Goal: Transaction & Acquisition: Purchase product/service

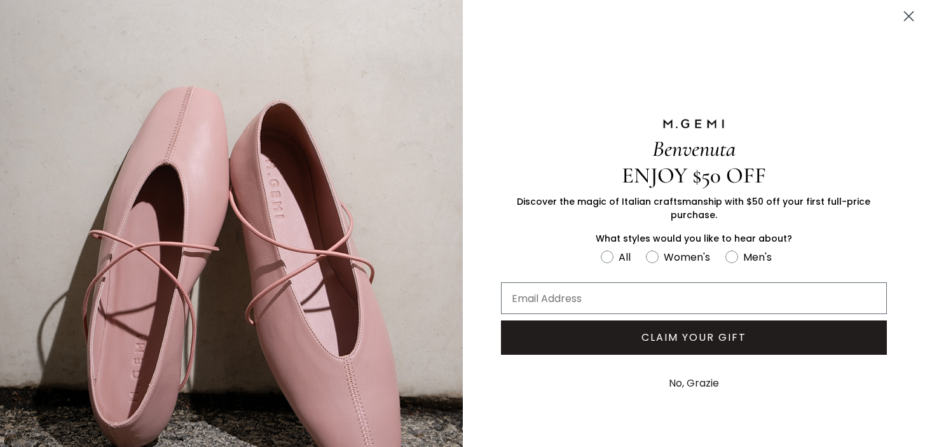
click at [904, 16] on circle "Close dialog" at bounding box center [908, 16] width 21 height 21
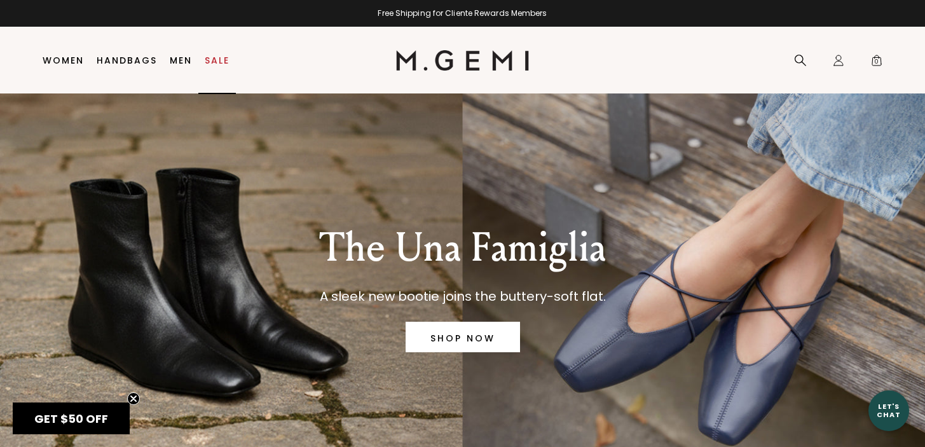
click at [208, 60] on link "Sale" at bounding box center [217, 60] width 25 height 10
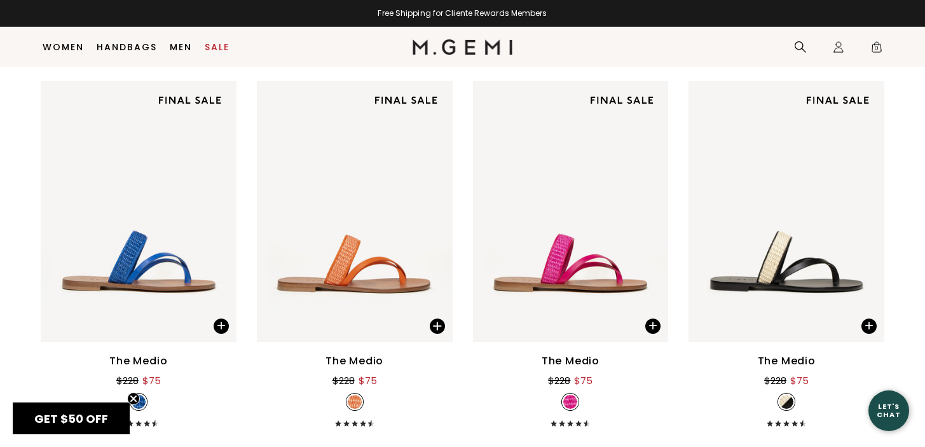
scroll to position [2621, 0]
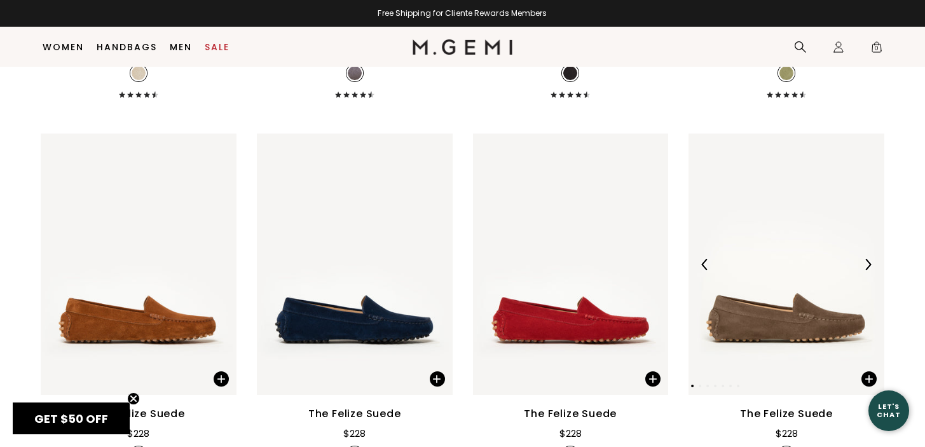
scroll to position [992, 0]
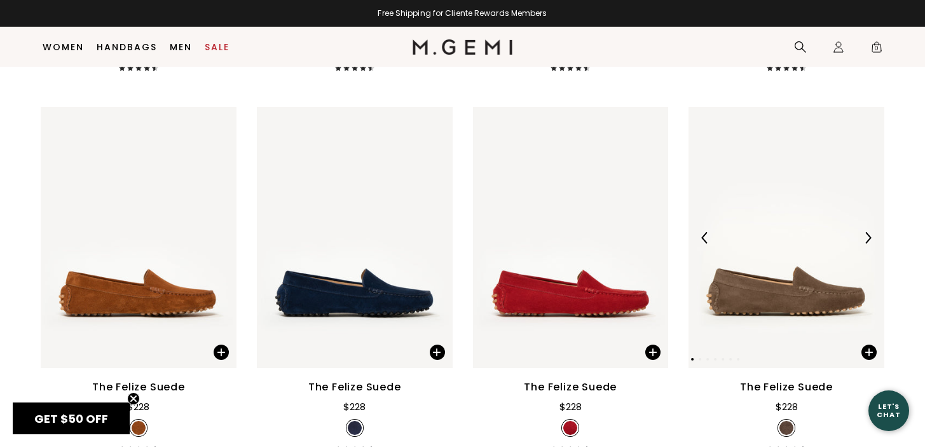
click at [820, 200] on img at bounding box center [786, 237] width 196 height 261
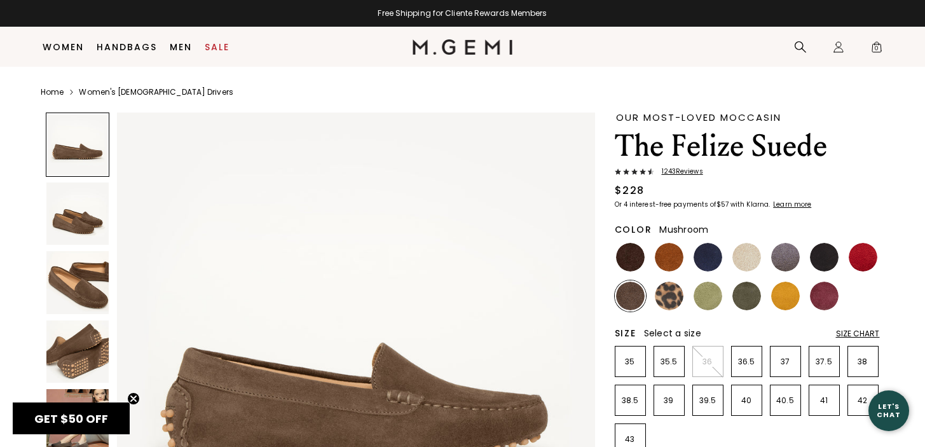
scroll to position [95, 0]
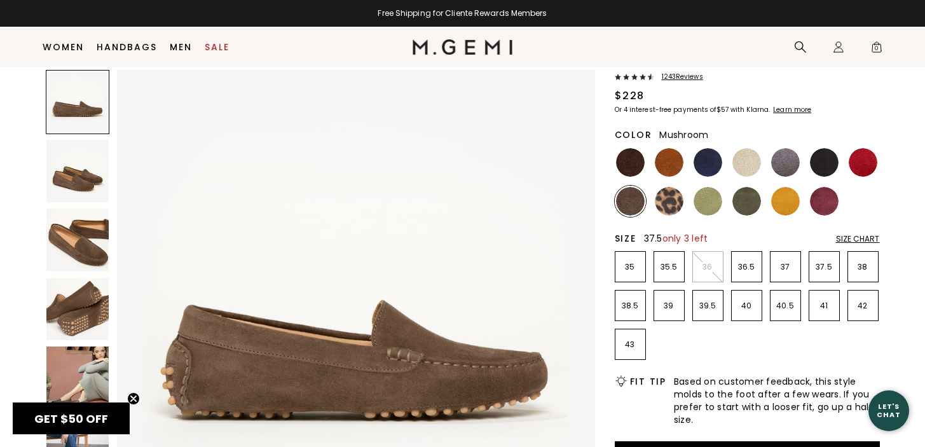
click at [830, 267] on p "37.5" at bounding box center [824, 267] width 30 height 10
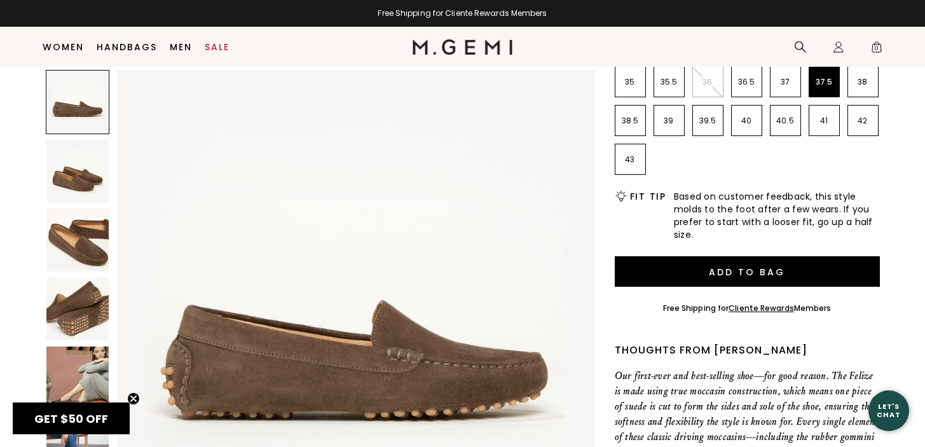
scroll to position [311, 0]
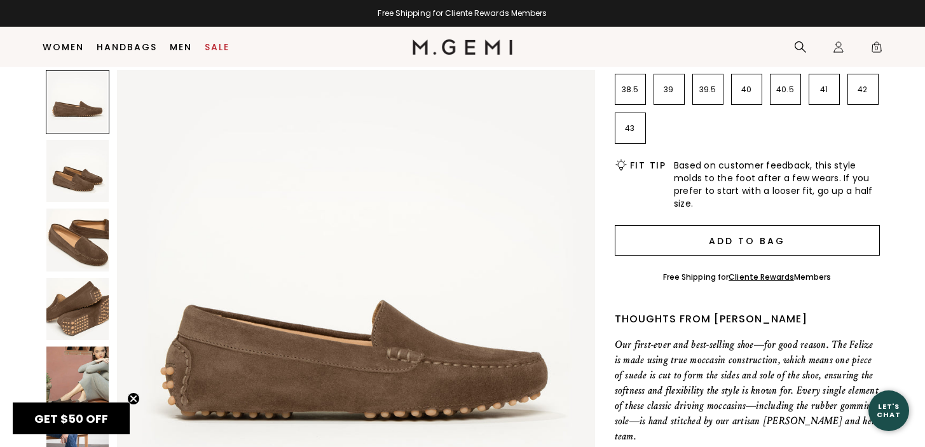
click at [758, 243] on button "Add to Bag" at bounding box center [747, 240] width 265 height 31
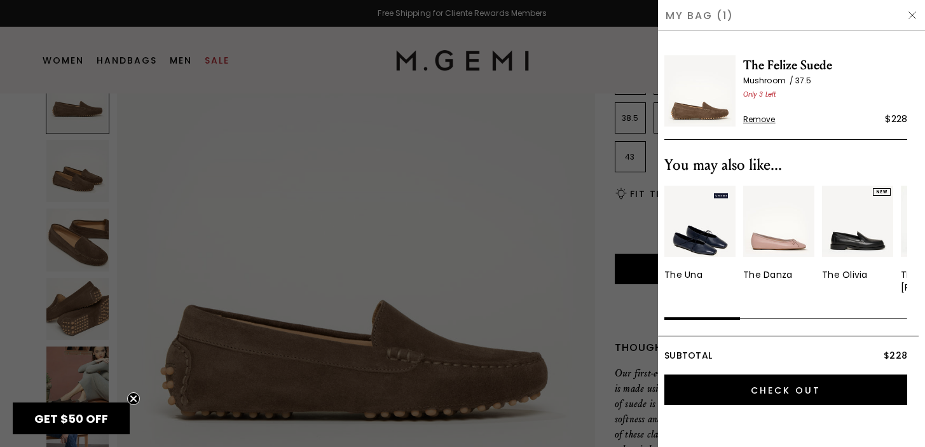
scroll to position [0, 0]
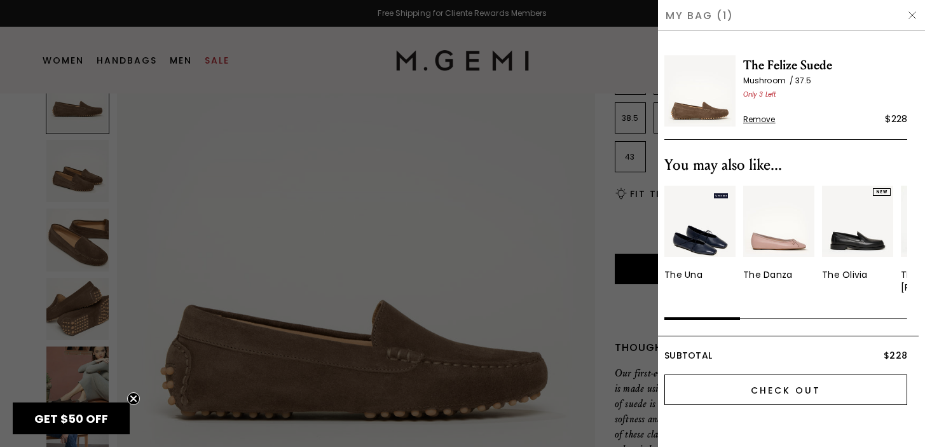
click at [761, 389] on input "Check Out" at bounding box center [785, 389] width 243 height 31
